Goal: Task Accomplishment & Management: Use online tool/utility

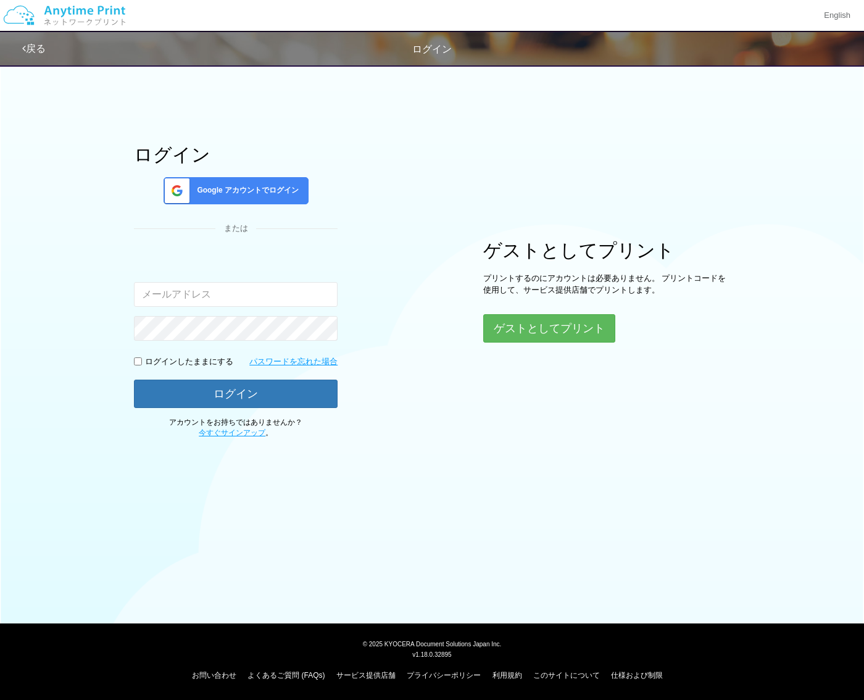
click at [267, 185] on span "Google アカウントでログイン" at bounding box center [245, 190] width 107 height 10
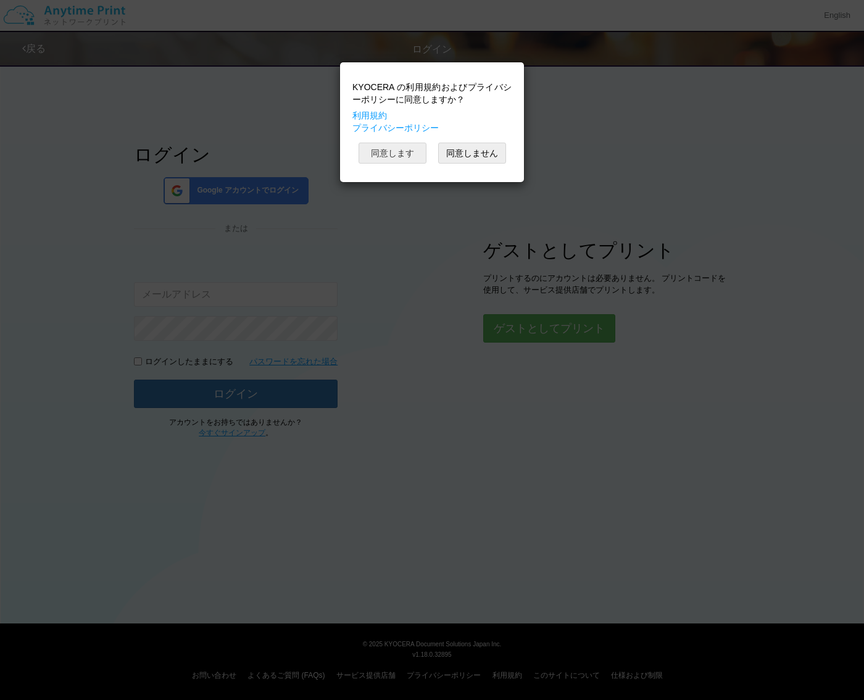
click at [401, 157] on button "同意します" at bounding box center [393, 153] width 68 height 21
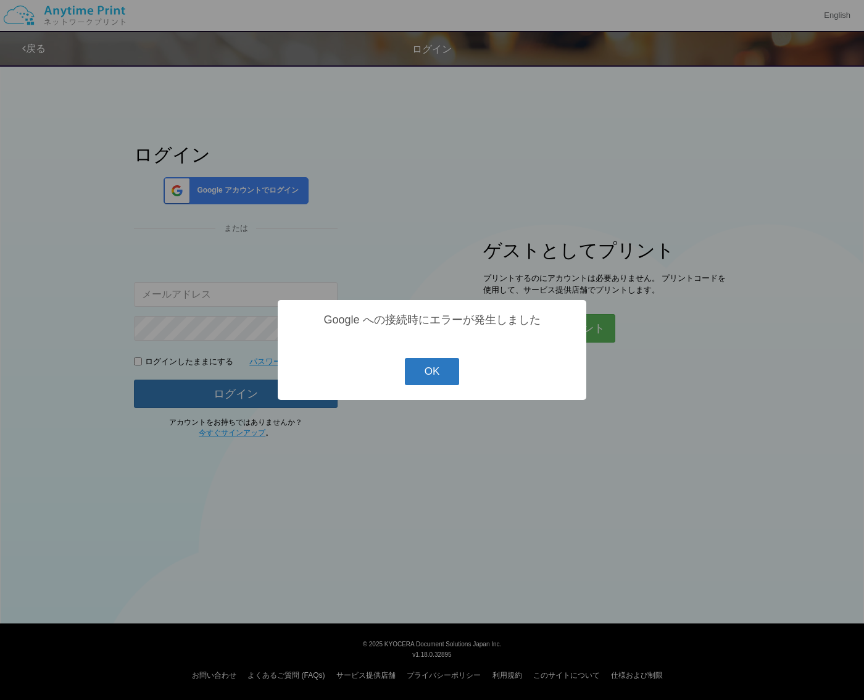
click at [428, 371] on button "OK" at bounding box center [432, 371] width 55 height 27
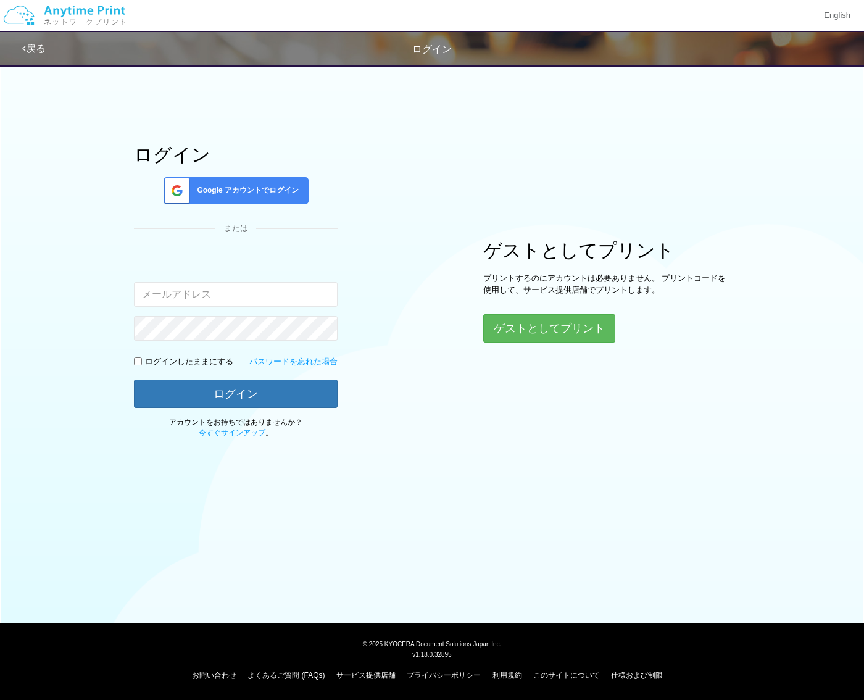
click at [486, 140] on div "ログイン Google アカウントでログイン または 入力されたメールアドレスまたはパスワードが正しくありません。 ログインしたままにする パスワードを忘れた…" at bounding box center [432, 248] width 741 height 381
click at [524, 333] on button "ゲストとしてプリント" at bounding box center [548, 328] width 131 height 27
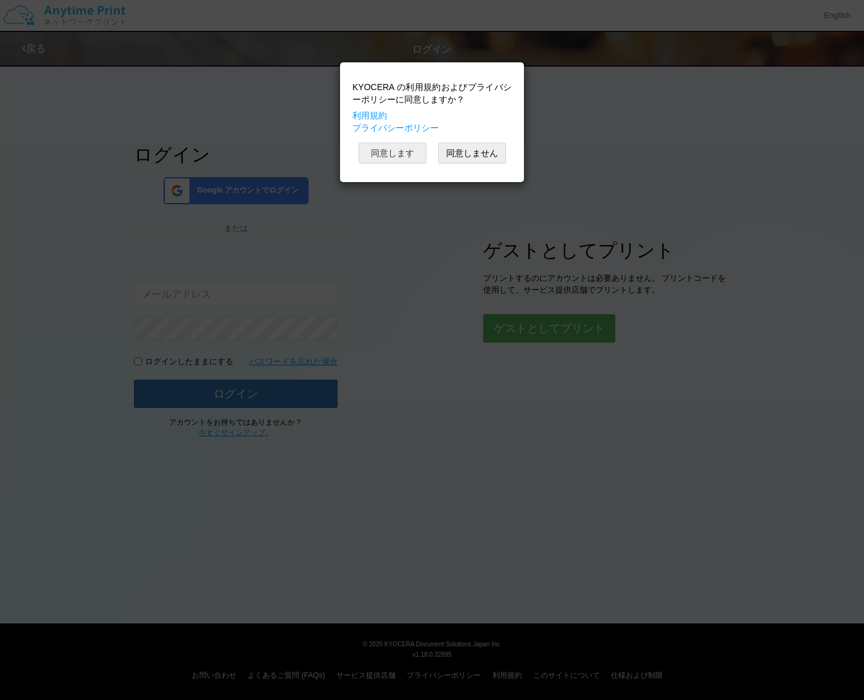
click at [393, 152] on button "同意します" at bounding box center [393, 153] width 68 height 21
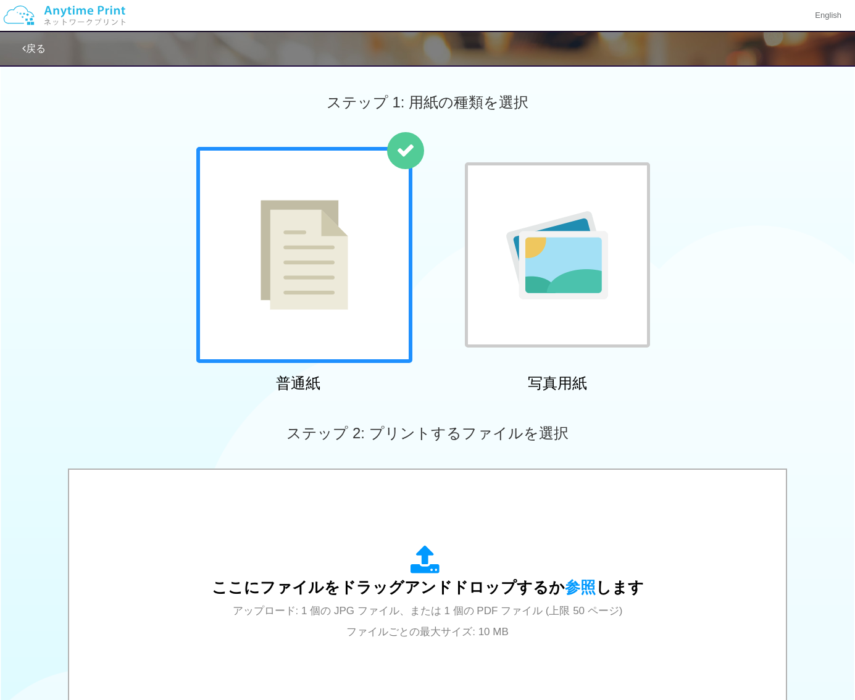
click at [356, 288] on div at bounding box center [304, 255] width 216 height 216
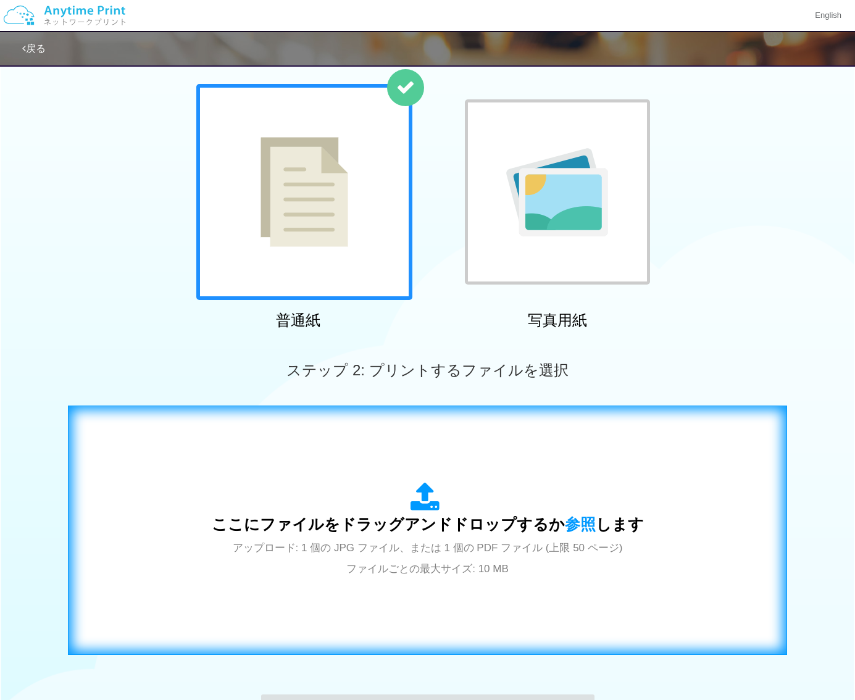
scroll to position [194, 0]
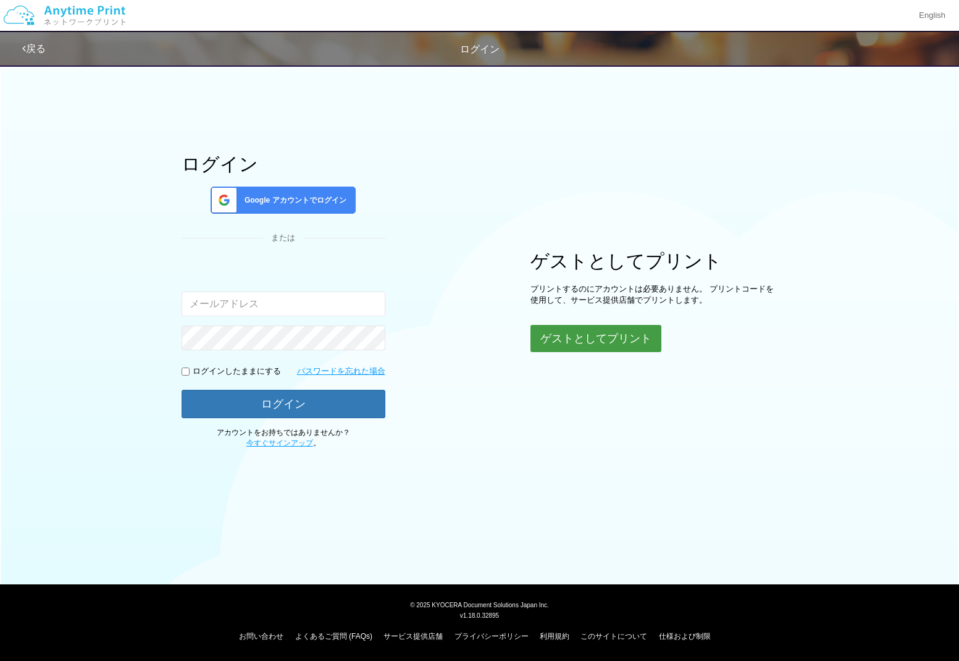
drag, startPoint x: 578, startPoint y: 341, endPoint x: 604, endPoint y: 338, distance: 26.2
click at [580, 341] on button "ゲストとしてプリント" at bounding box center [595, 338] width 131 height 27
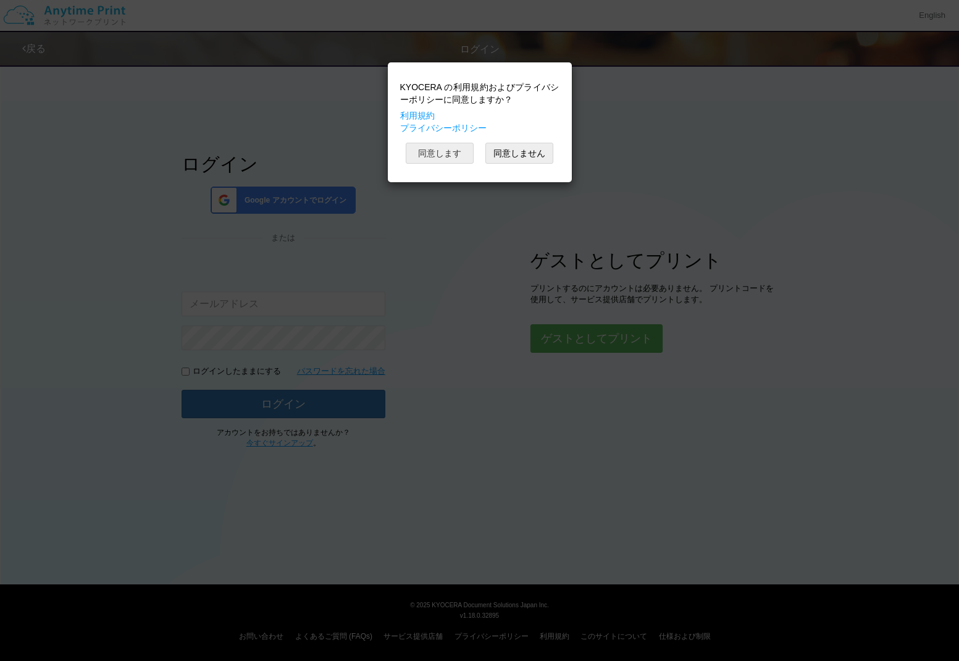
click at [453, 159] on button "同意します" at bounding box center [440, 153] width 68 height 21
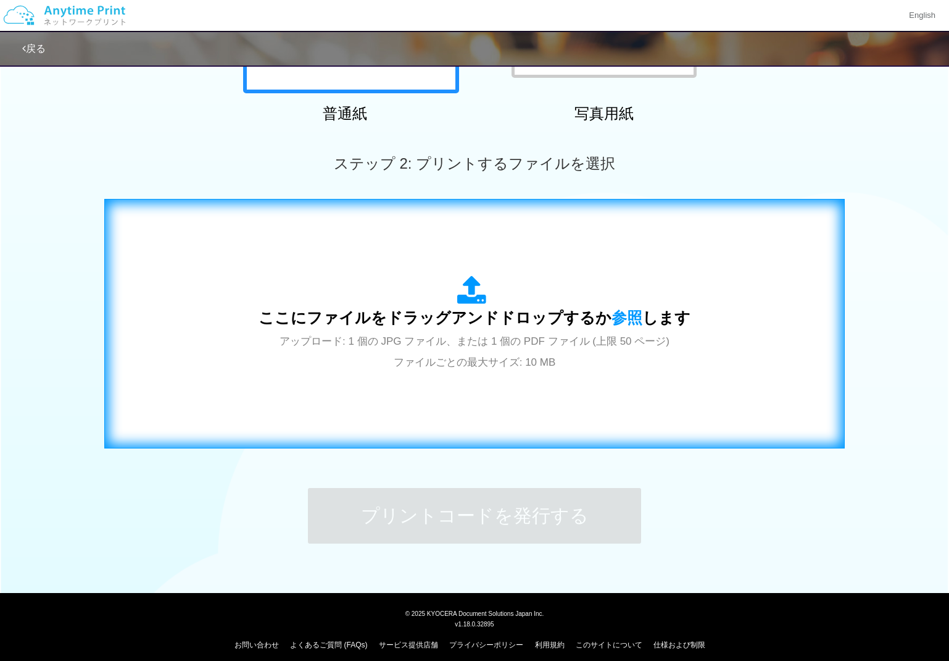
scroll to position [278, 0]
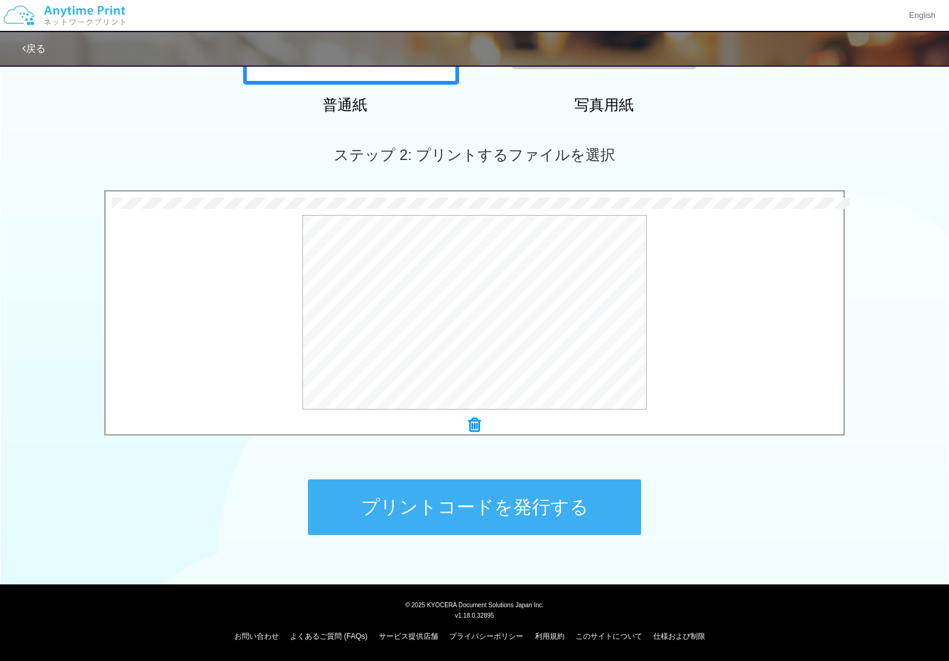
drag, startPoint x: 507, startPoint y: 507, endPoint x: 516, endPoint y: 502, distance: 10.8
click at [511, 505] on button "プリントコードを発行する" at bounding box center [474, 507] width 333 height 56
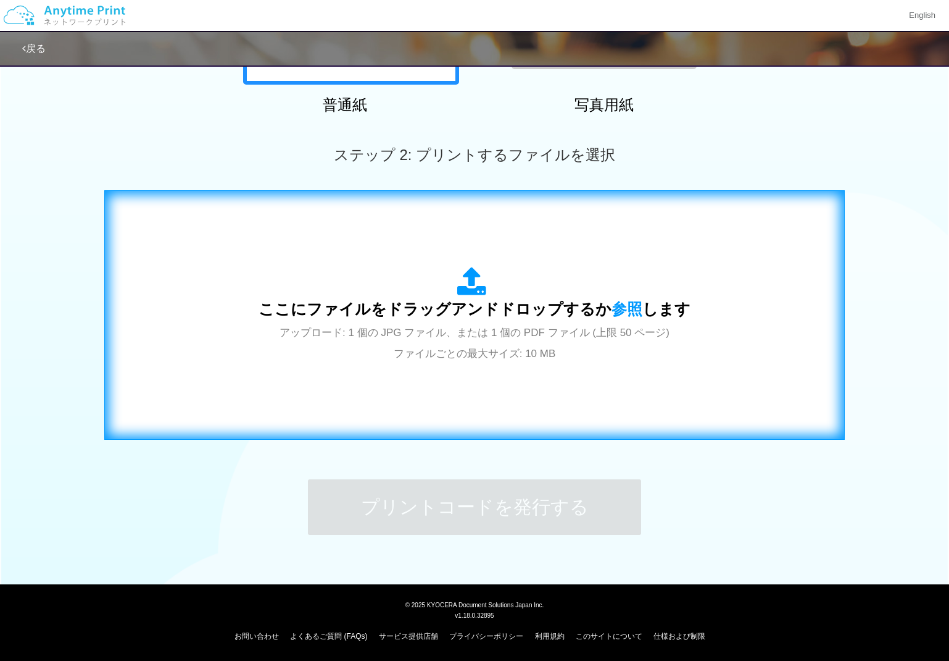
scroll to position [0, 0]
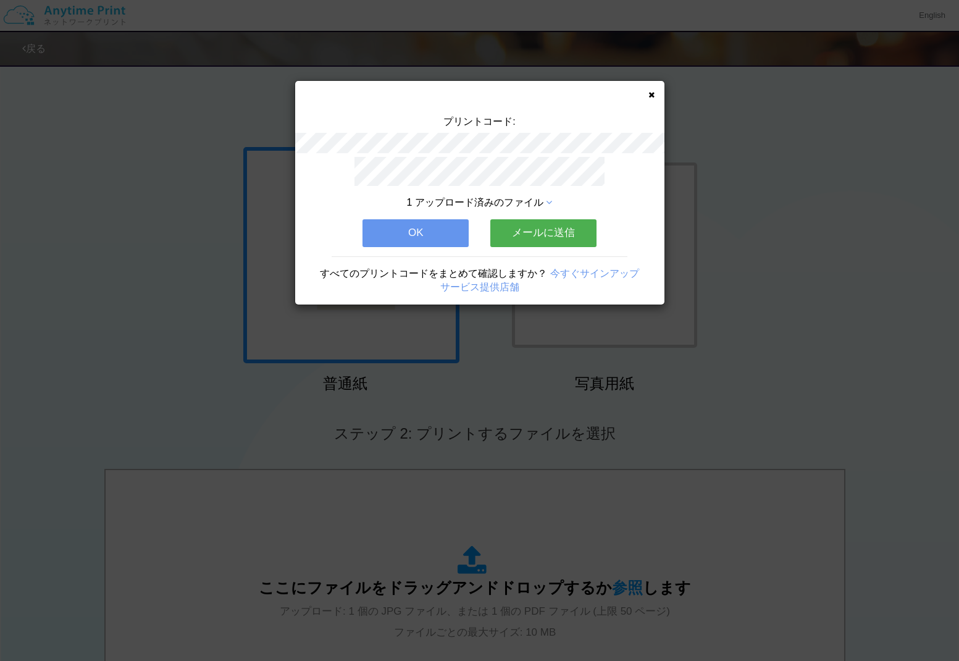
click at [442, 235] on button "OK" at bounding box center [415, 232] width 106 height 27
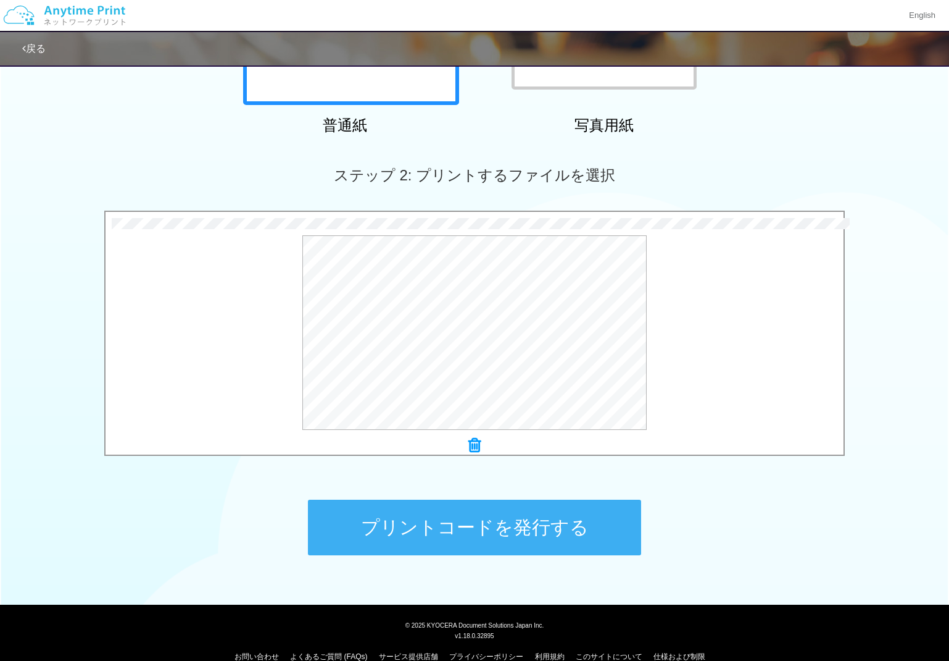
scroll to position [278, 0]
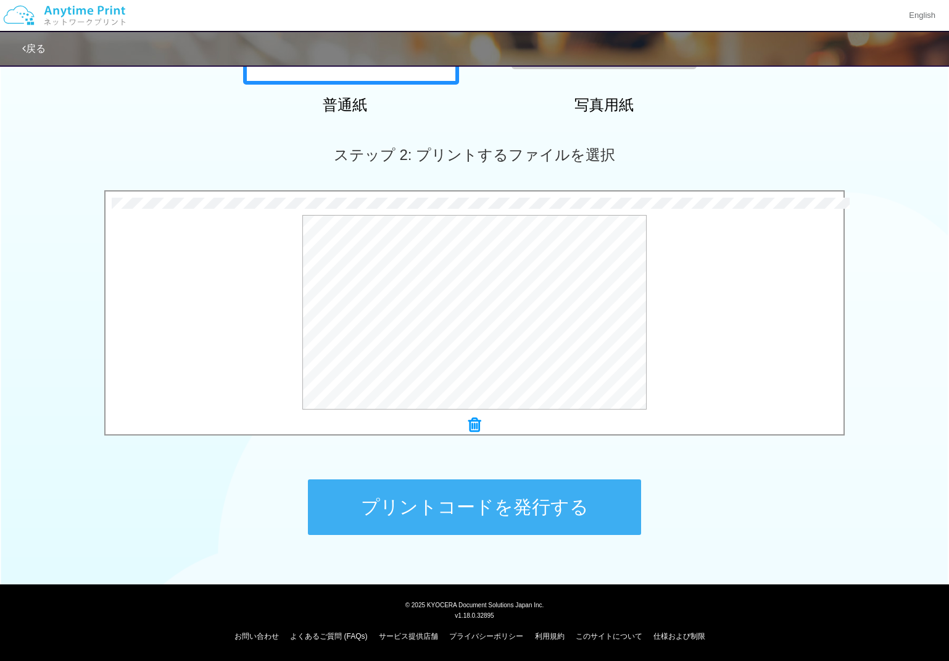
click at [474, 511] on button "プリントコードを発行する" at bounding box center [474, 507] width 333 height 56
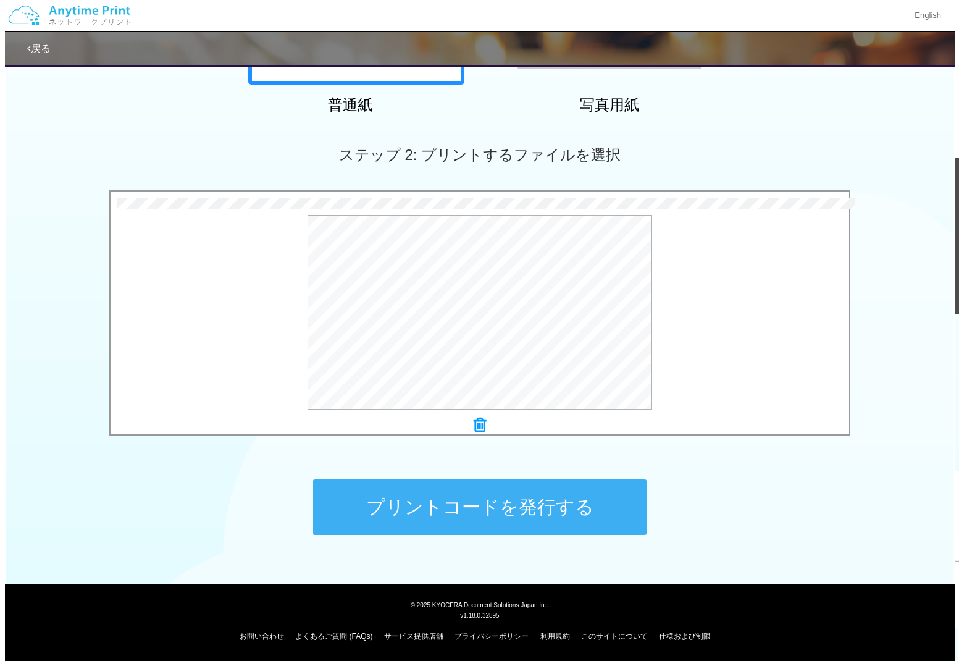
scroll to position [0, 0]
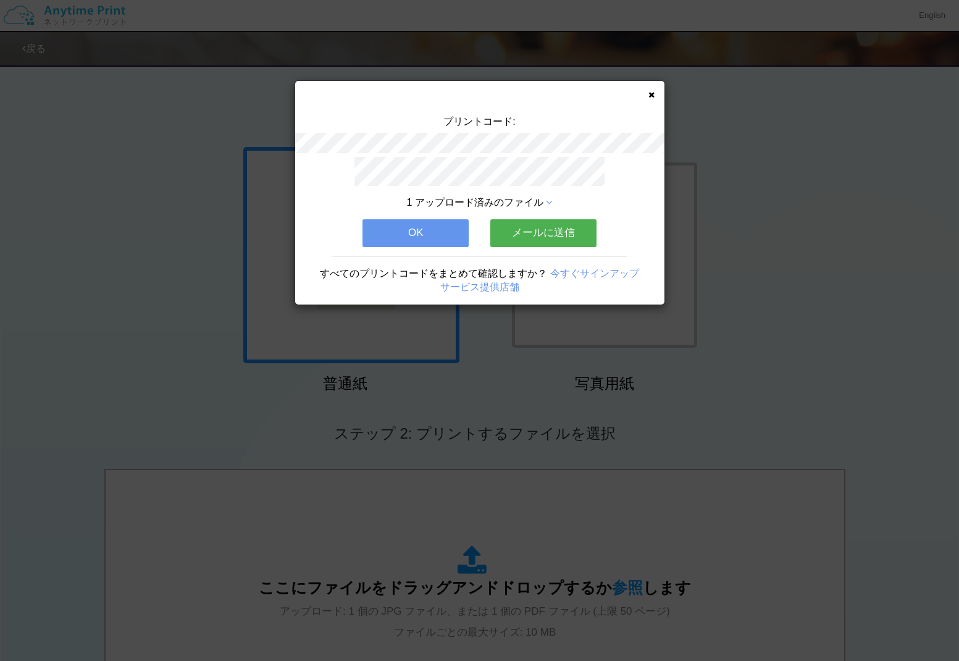
drag, startPoint x: 644, startPoint y: 92, endPoint x: 603, endPoint y: 71, distance: 46.9
click at [644, 92] on div "プリントコード: 1 アップロード済みのファイル OK メールに送信 すべてのプリントコードをまとめて確認しますか？ 今すぐサインアップ サービス提供店舗" at bounding box center [479, 192] width 369 height 223
